Goal: Information Seeking & Learning: Learn about a topic

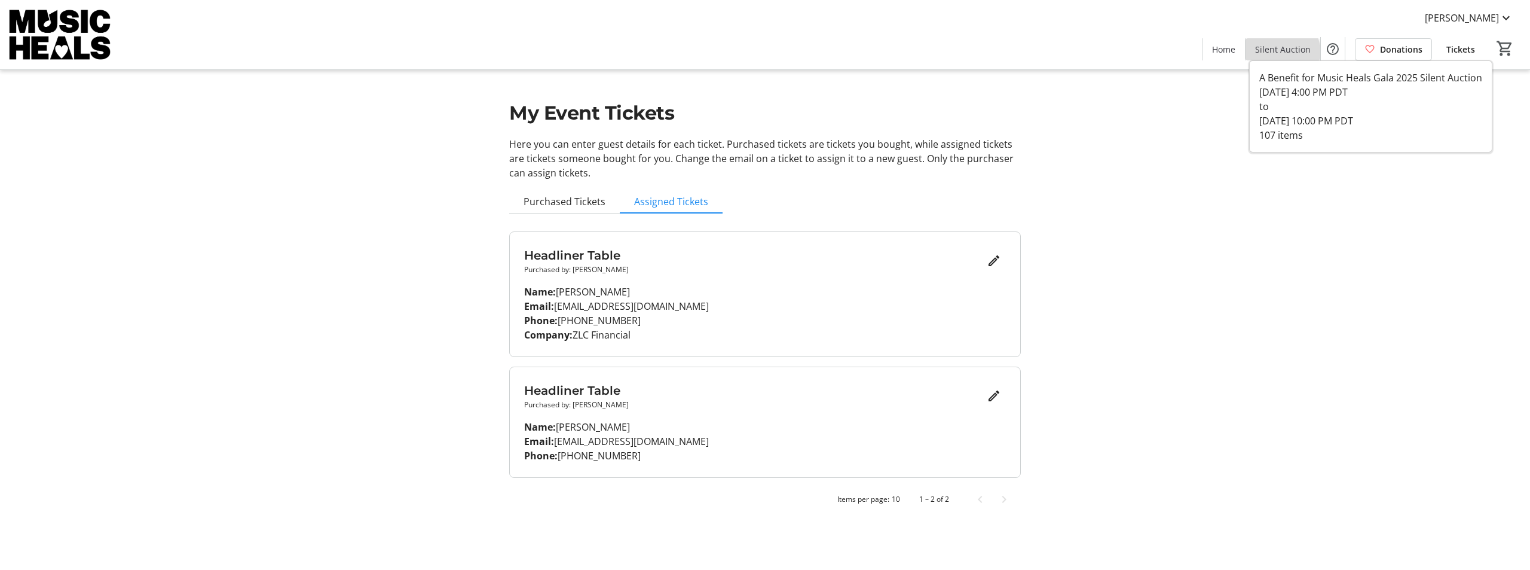
click at [1274, 56] on span at bounding box center [1283, 49] width 75 height 29
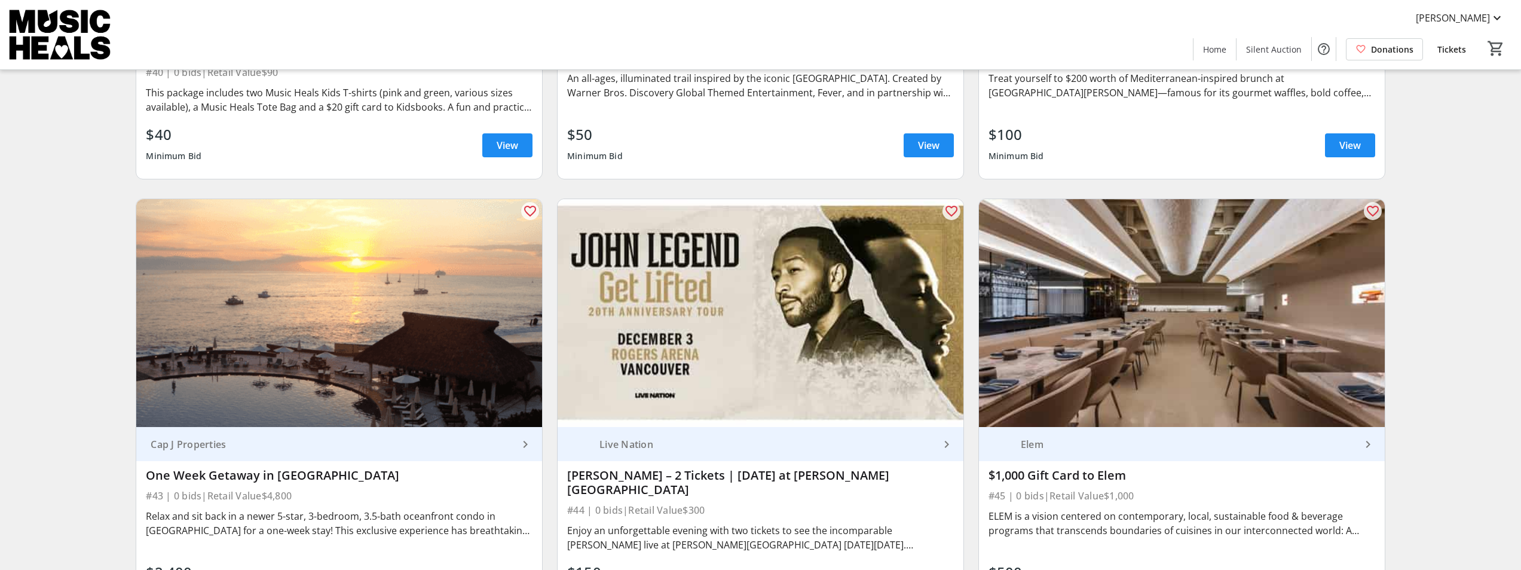
scroll to position [6096, 0]
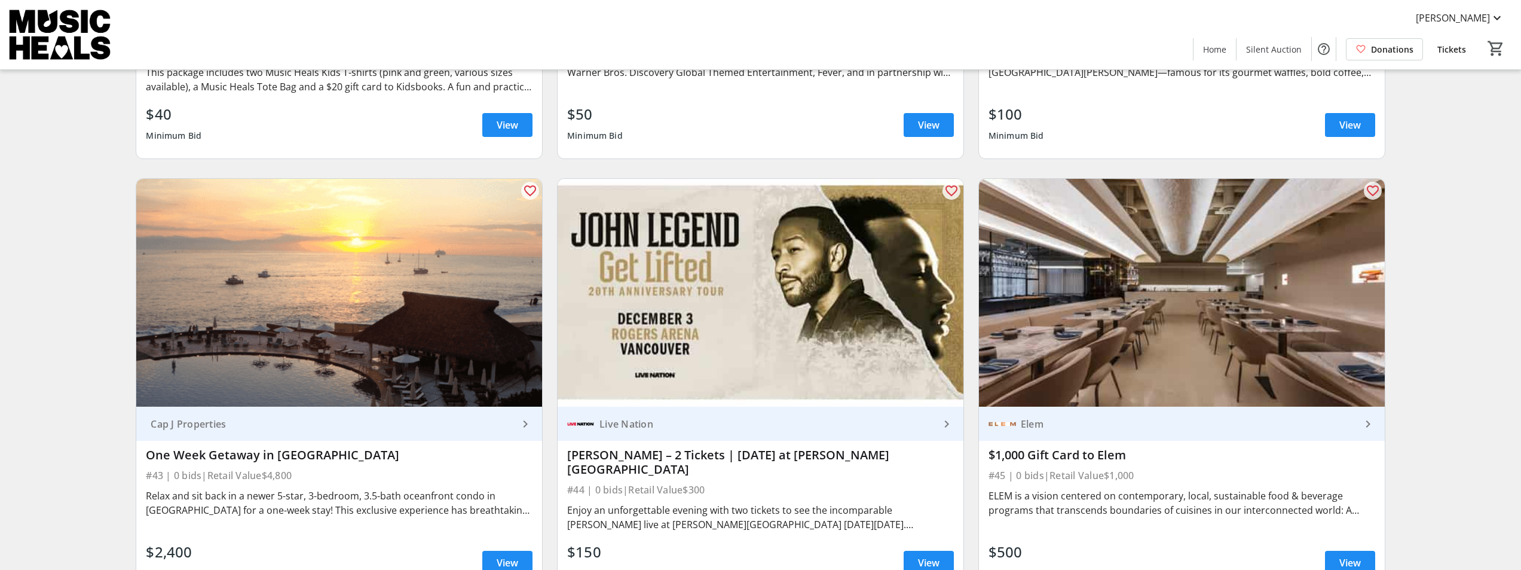
click at [525, 426] on mat-icon "keyboard_arrow_right" at bounding box center [525, 424] width 14 height 14
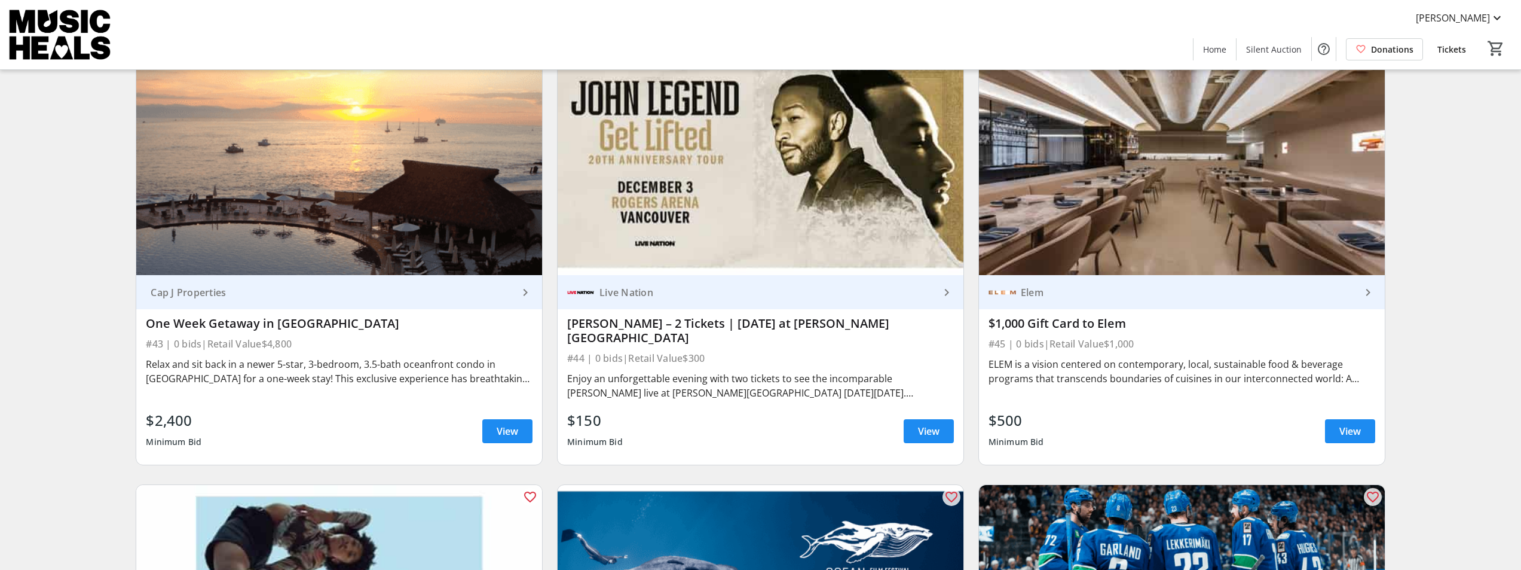
scroll to position [6216, 0]
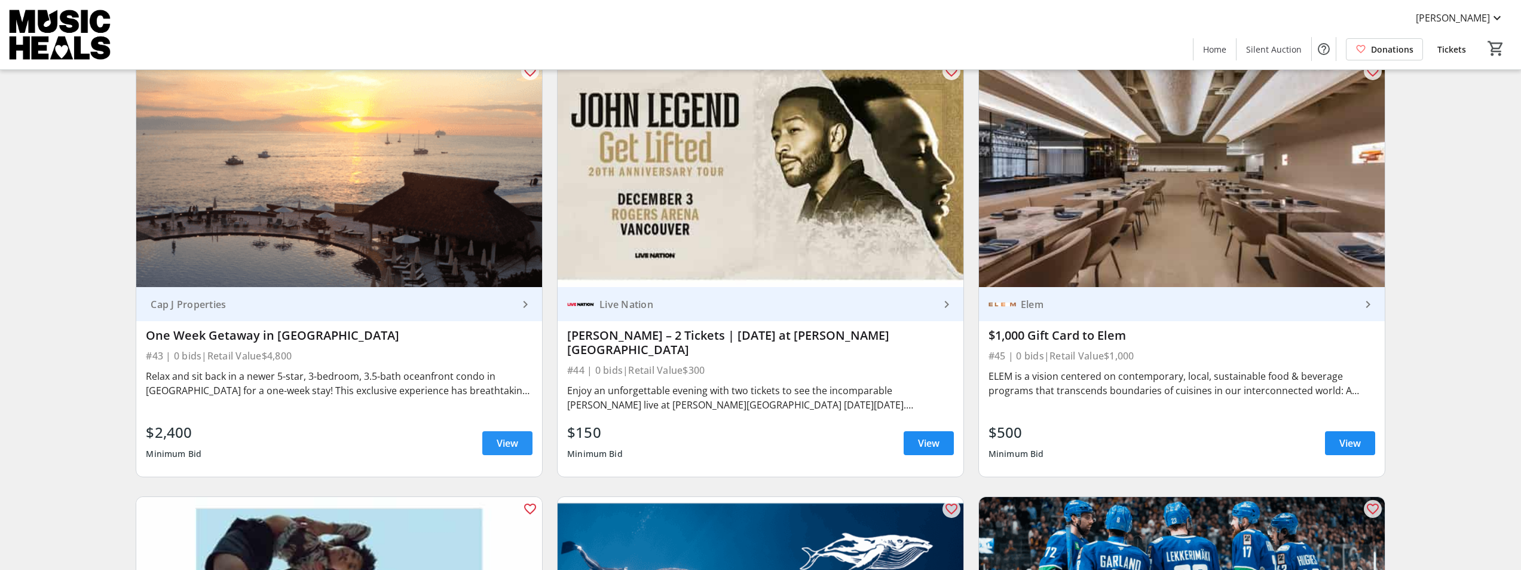
click at [497, 438] on span at bounding box center [507, 443] width 50 height 29
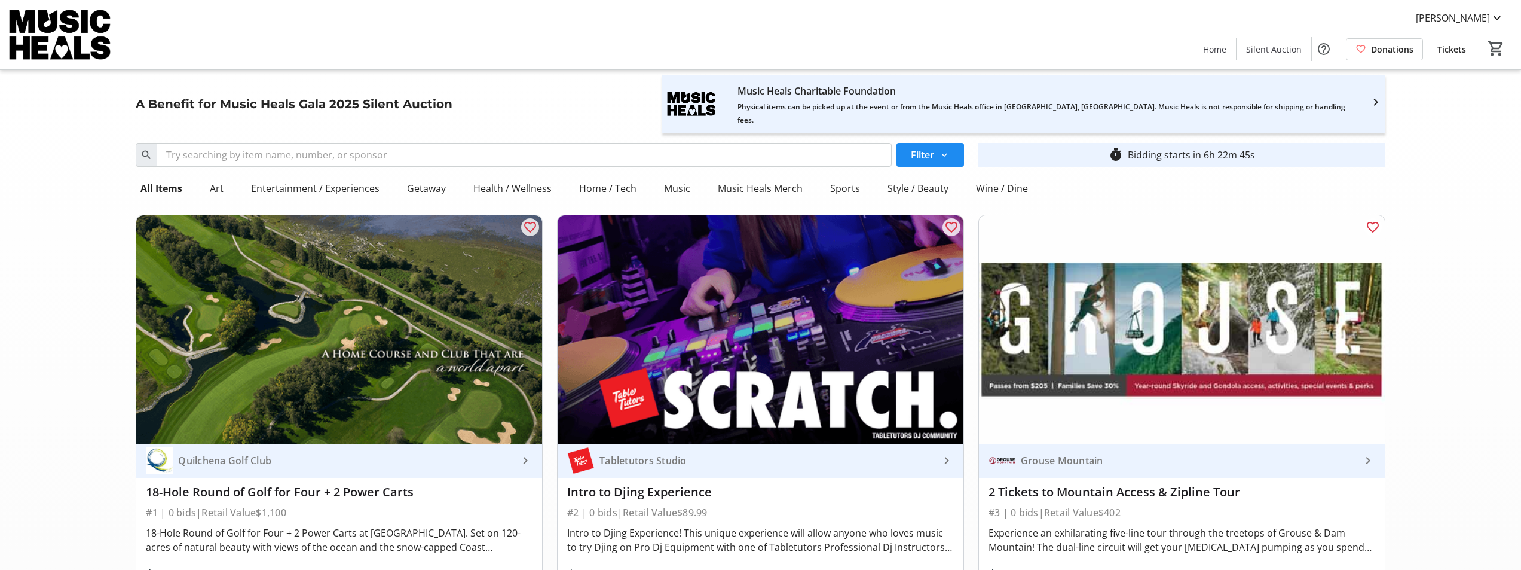
scroll to position [6216, 0]
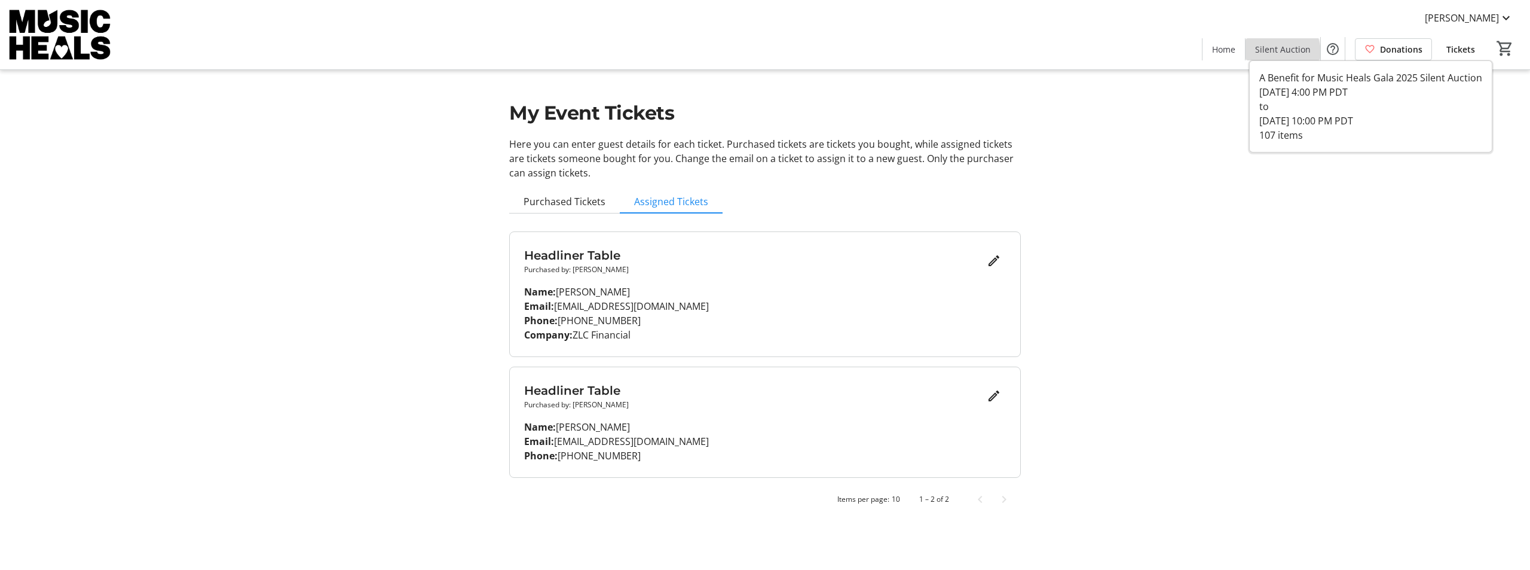
click at [1275, 53] on span "Silent Auction" at bounding box center [1283, 49] width 56 height 13
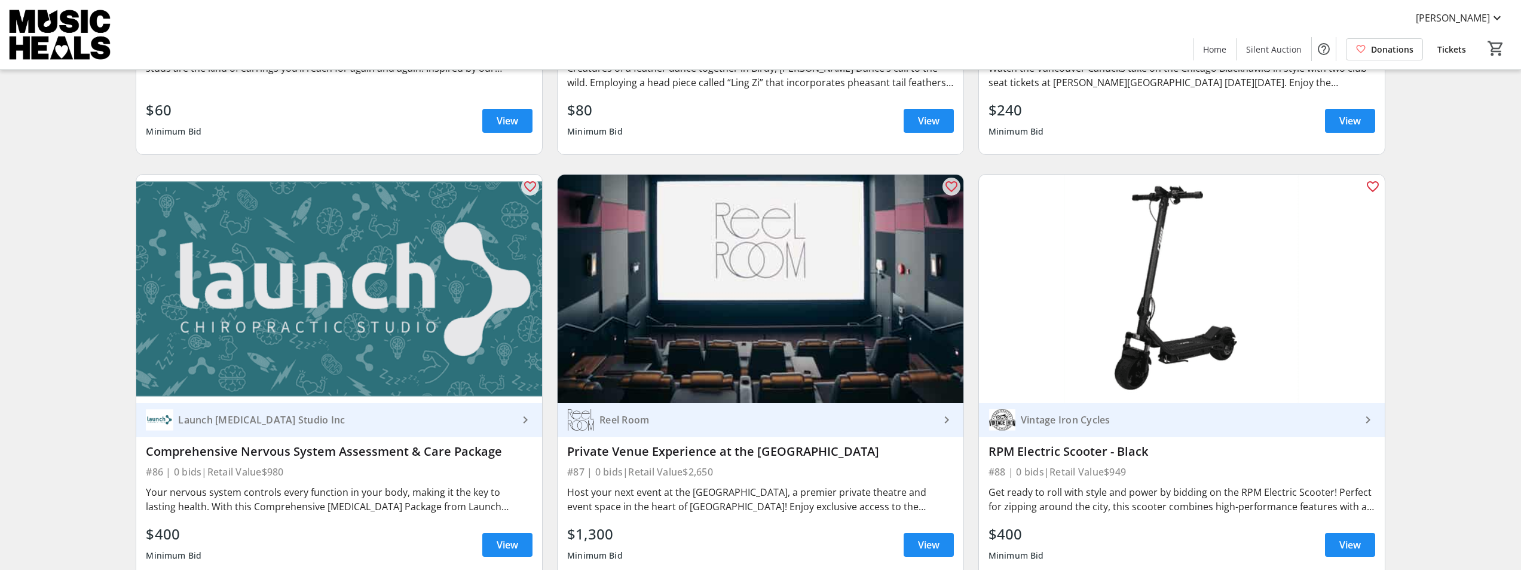
scroll to position [12192, 0]
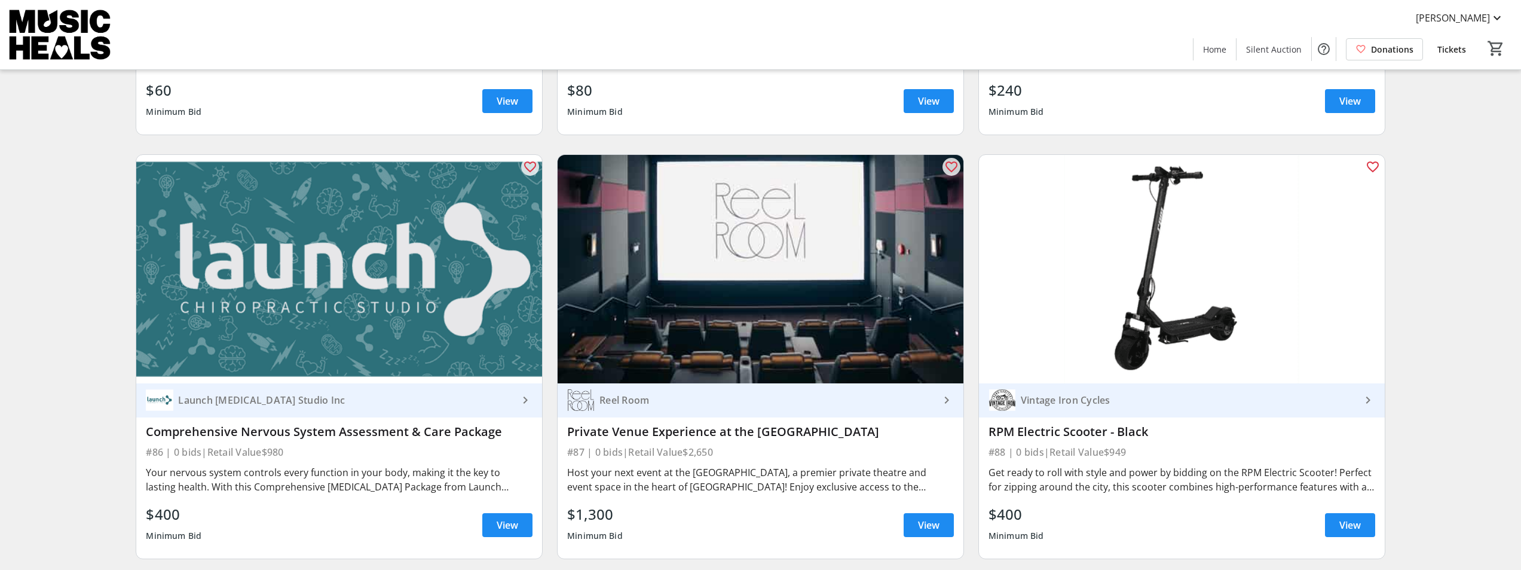
click at [699, 337] on img at bounding box center [761, 269] width 406 height 228
click at [715, 363] on img at bounding box center [761, 269] width 406 height 228
click at [942, 393] on mat-icon "keyboard_arrow_right" at bounding box center [947, 400] width 14 height 14
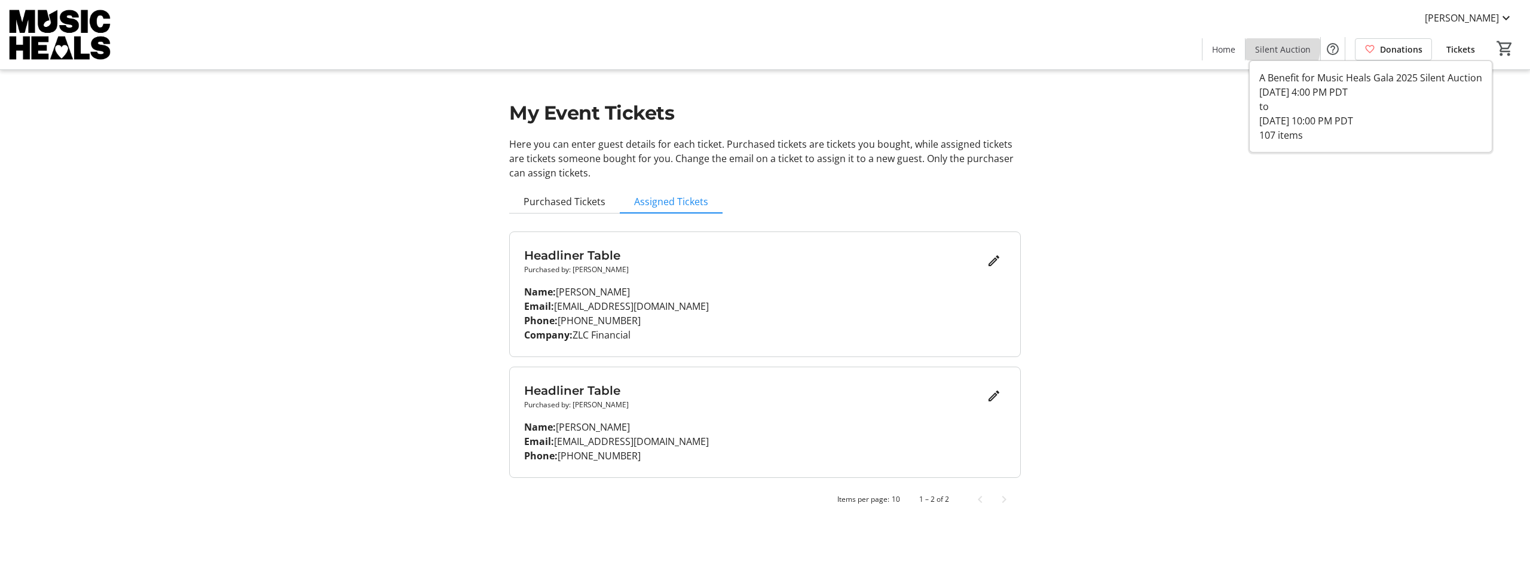
click at [1279, 45] on span "Silent Auction" at bounding box center [1283, 49] width 56 height 13
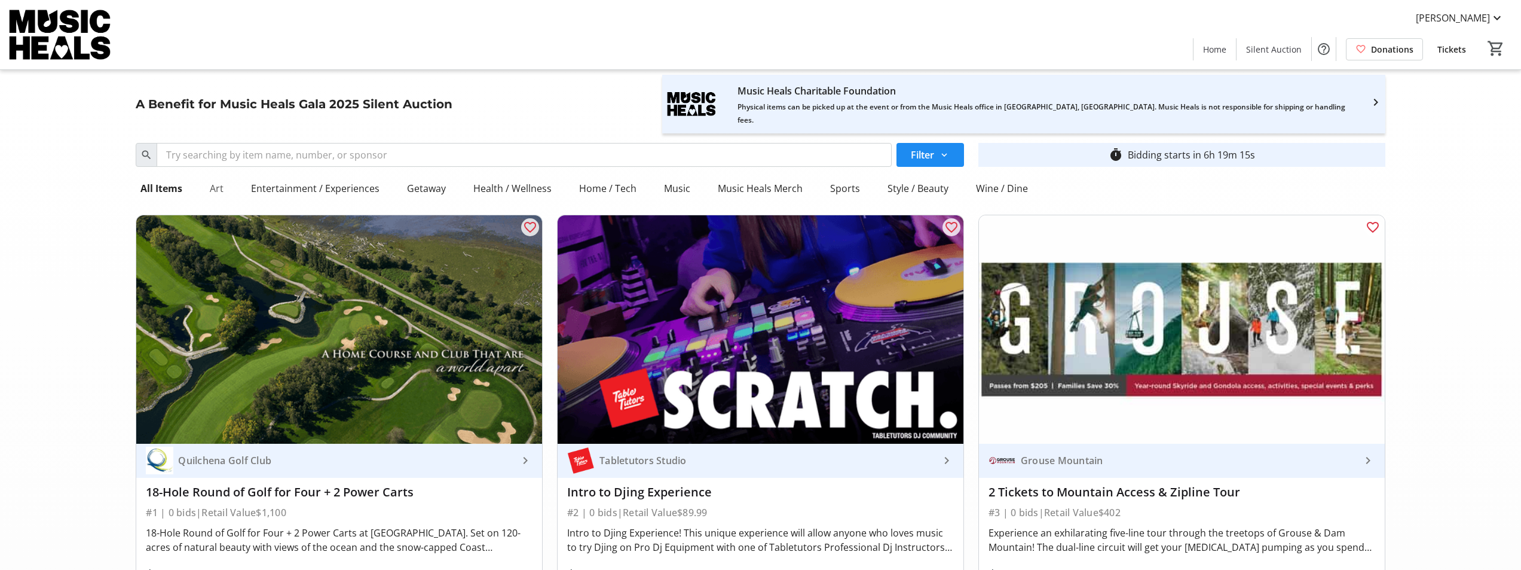
click at [206, 191] on div "Art" at bounding box center [216, 188] width 23 height 24
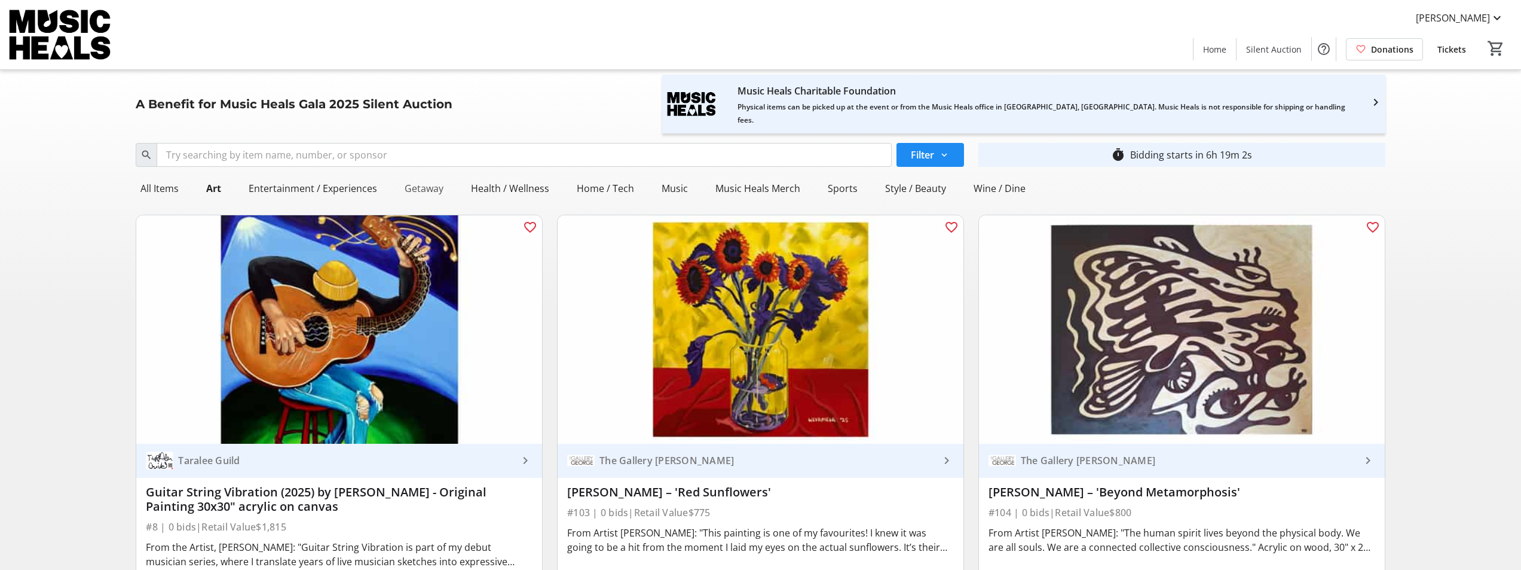
click at [437, 192] on div "Getaway" at bounding box center [424, 188] width 48 height 24
